Goal: Navigation & Orientation: Go to known website

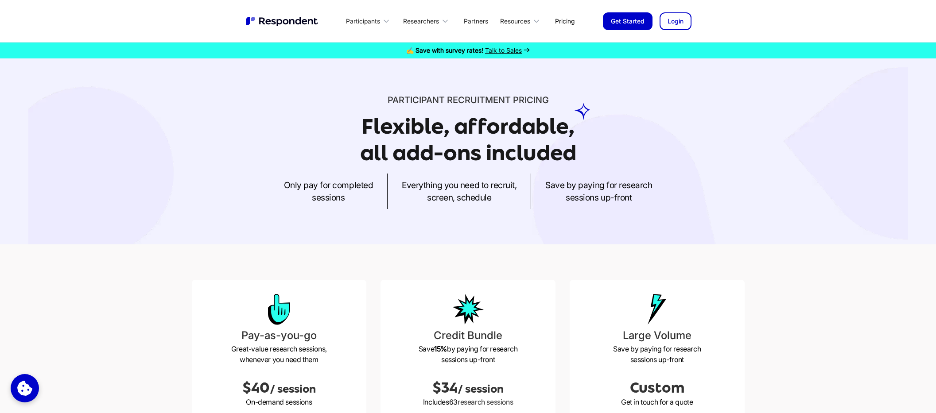
click at [683, 17] on link "Login" at bounding box center [676, 21] width 32 height 18
click at [681, 14] on link "Login" at bounding box center [676, 21] width 32 height 18
click at [682, 25] on link "Login" at bounding box center [676, 21] width 32 height 18
